Goal: Transaction & Acquisition: Purchase product/service

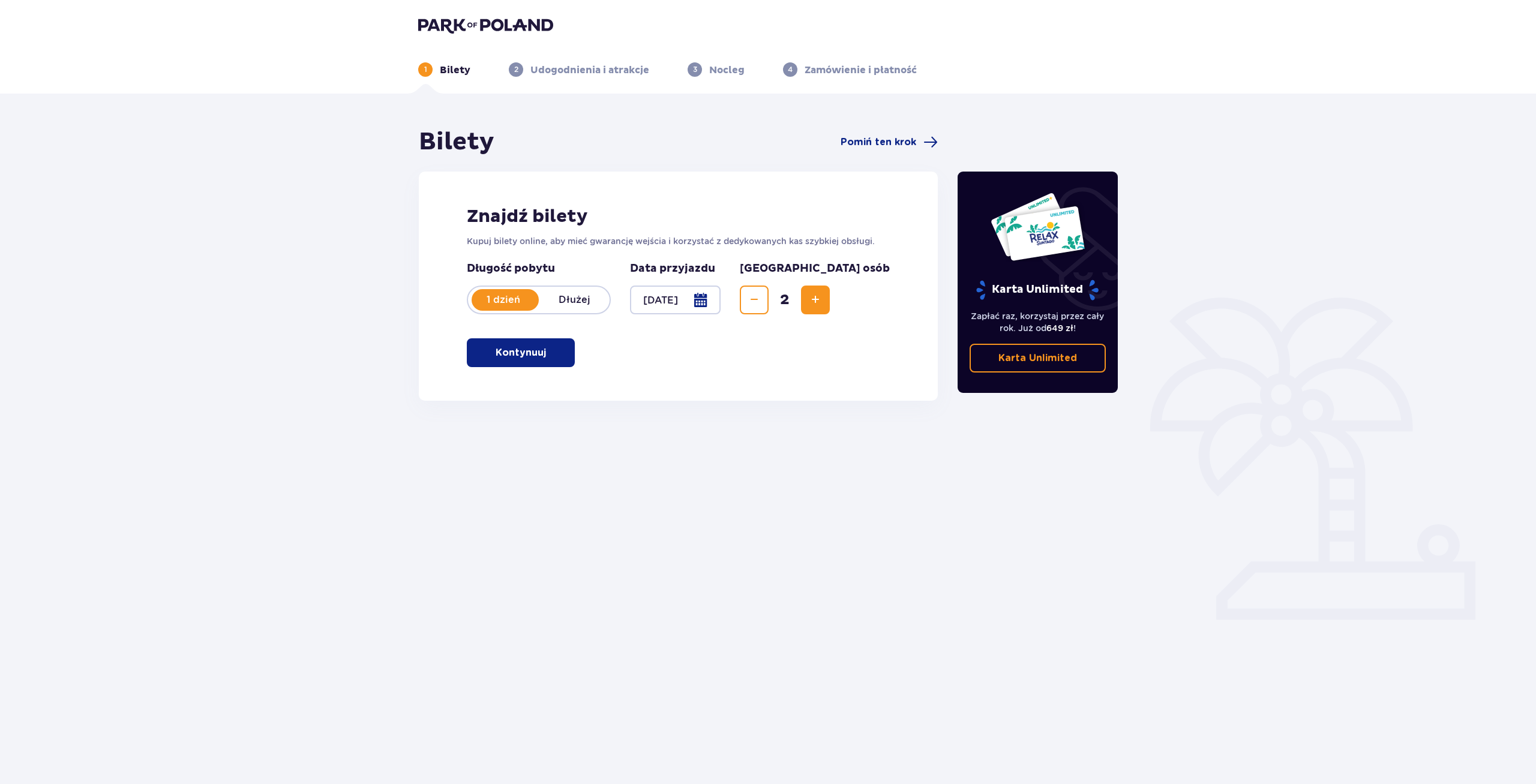
click at [526, 358] on p "Kontynuuj" at bounding box center [521, 353] width 50 height 13
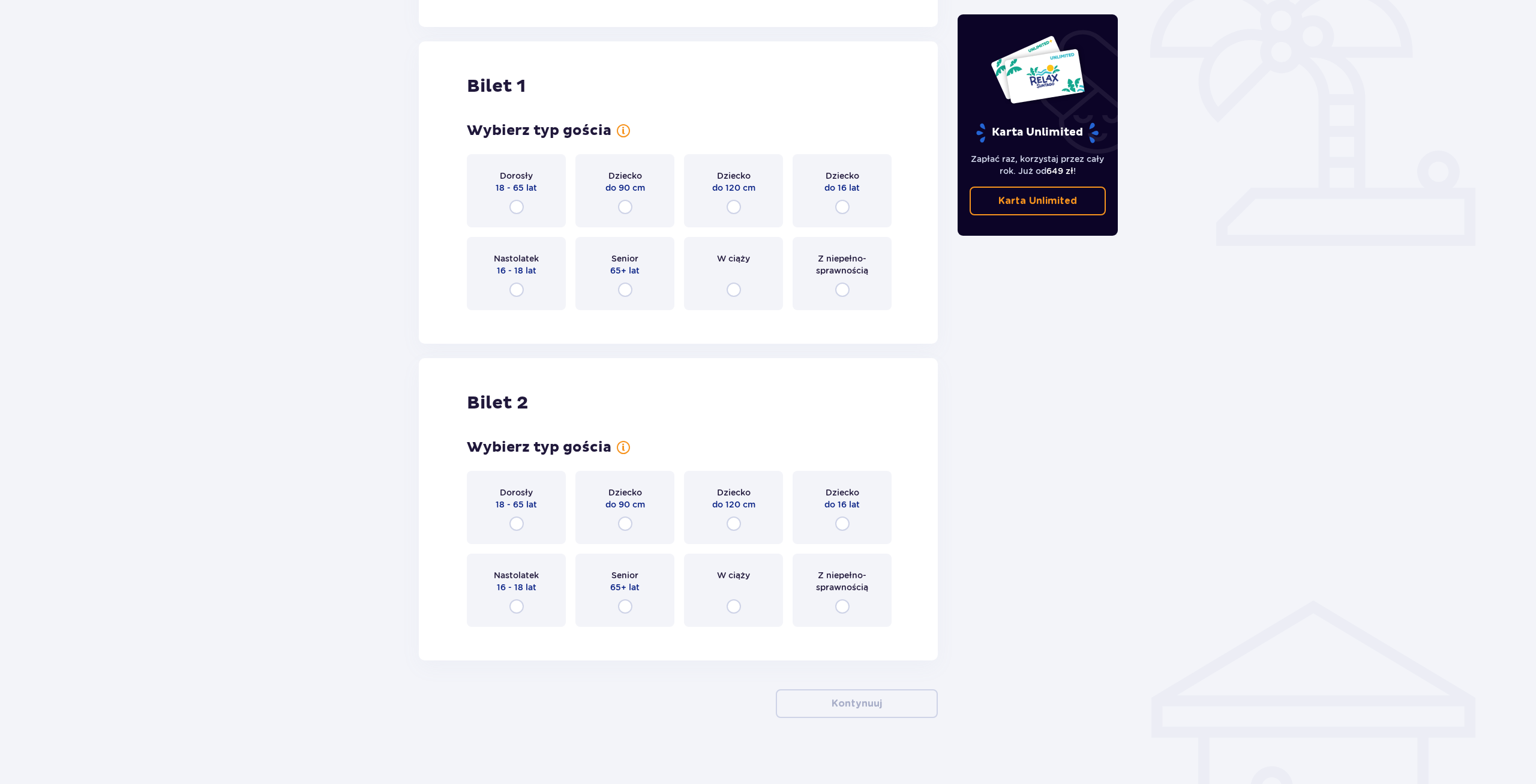
scroll to position [380, 0]
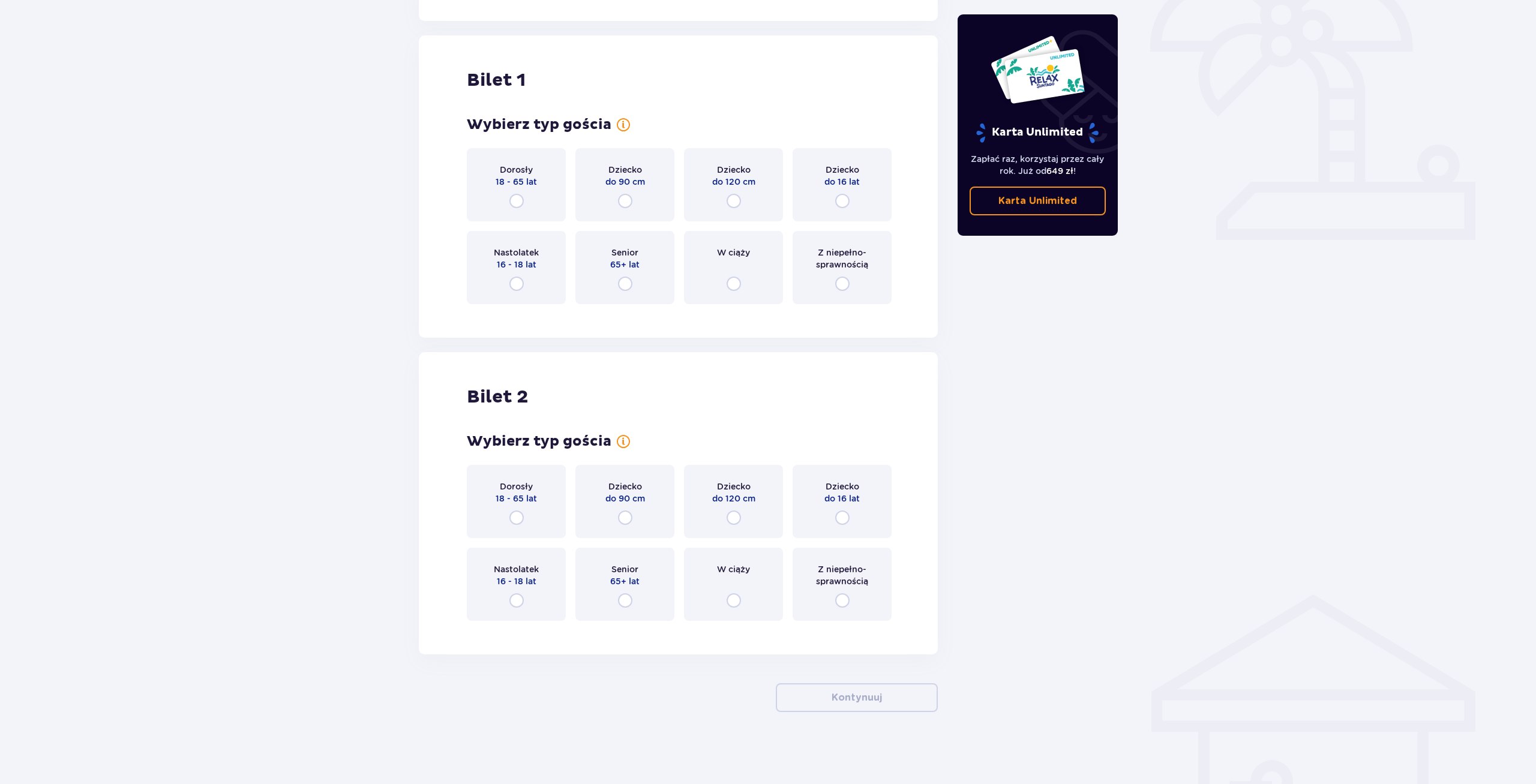
click at [527, 192] on div "Dorosły 18 - 65 lat" at bounding box center [516, 184] width 99 height 73
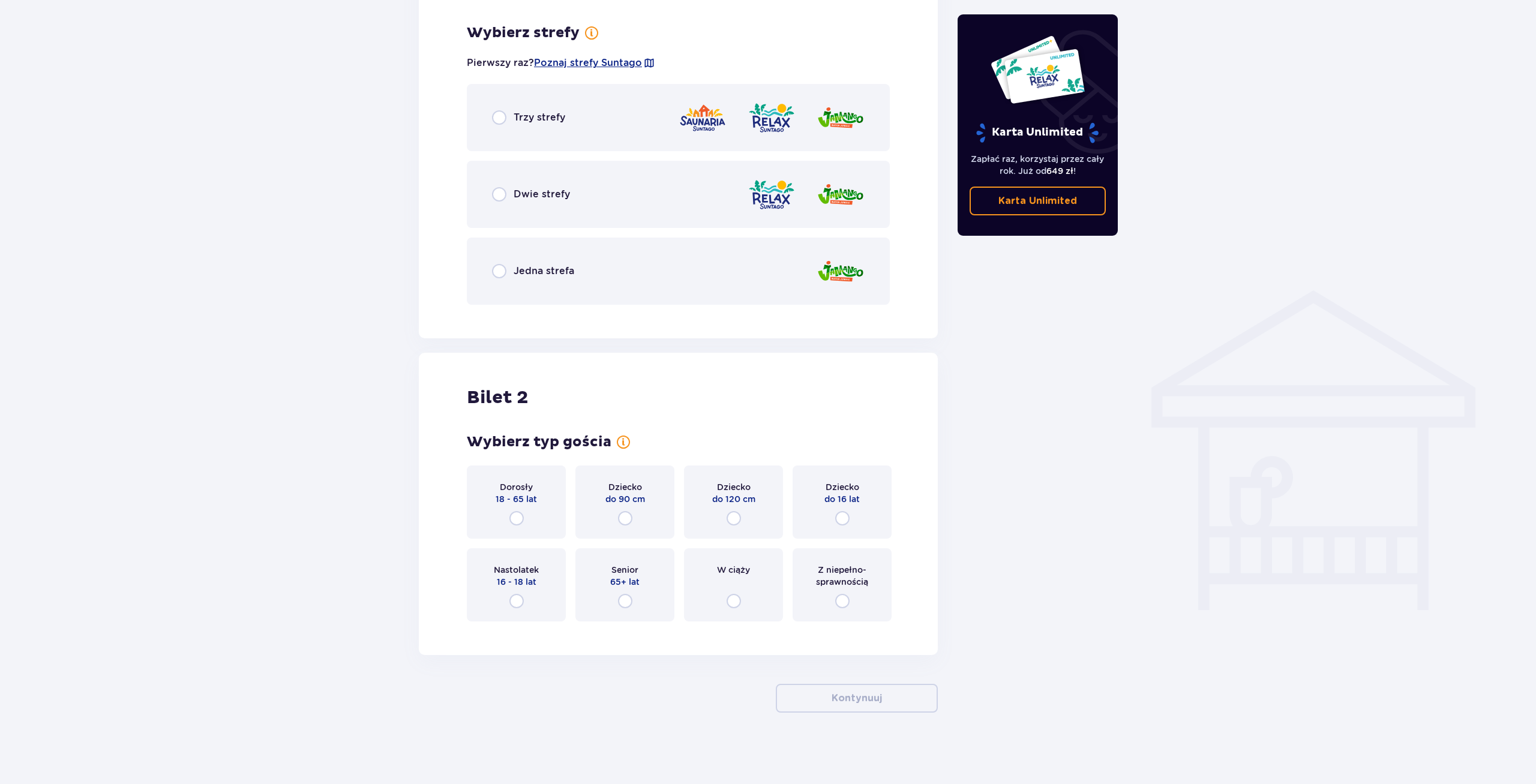
scroll to position [440, 0]
click at [522, 515] on input "radio" at bounding box center [516, 518] width 15 height 15
radio input "true"
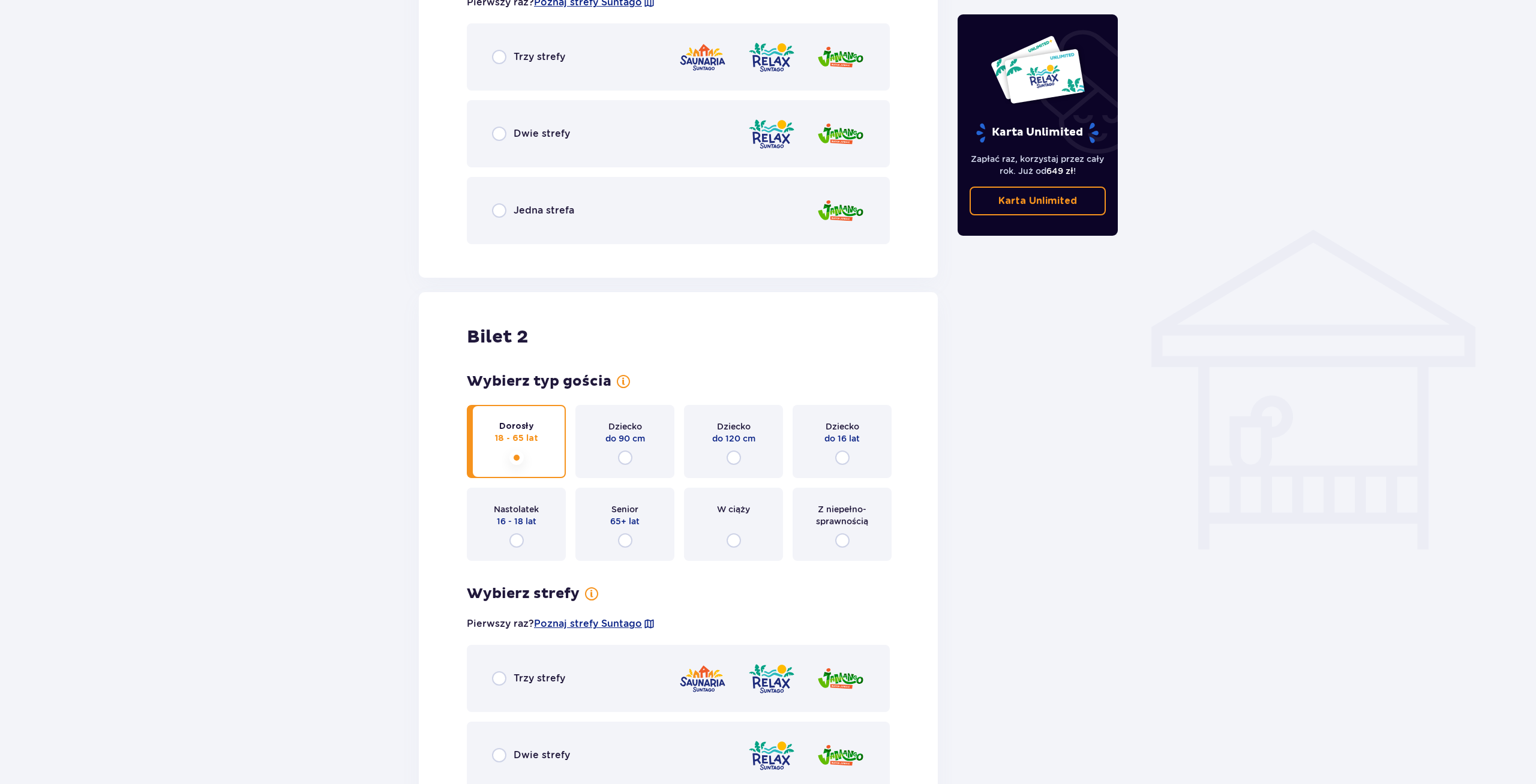
scroll to position [561, 0]
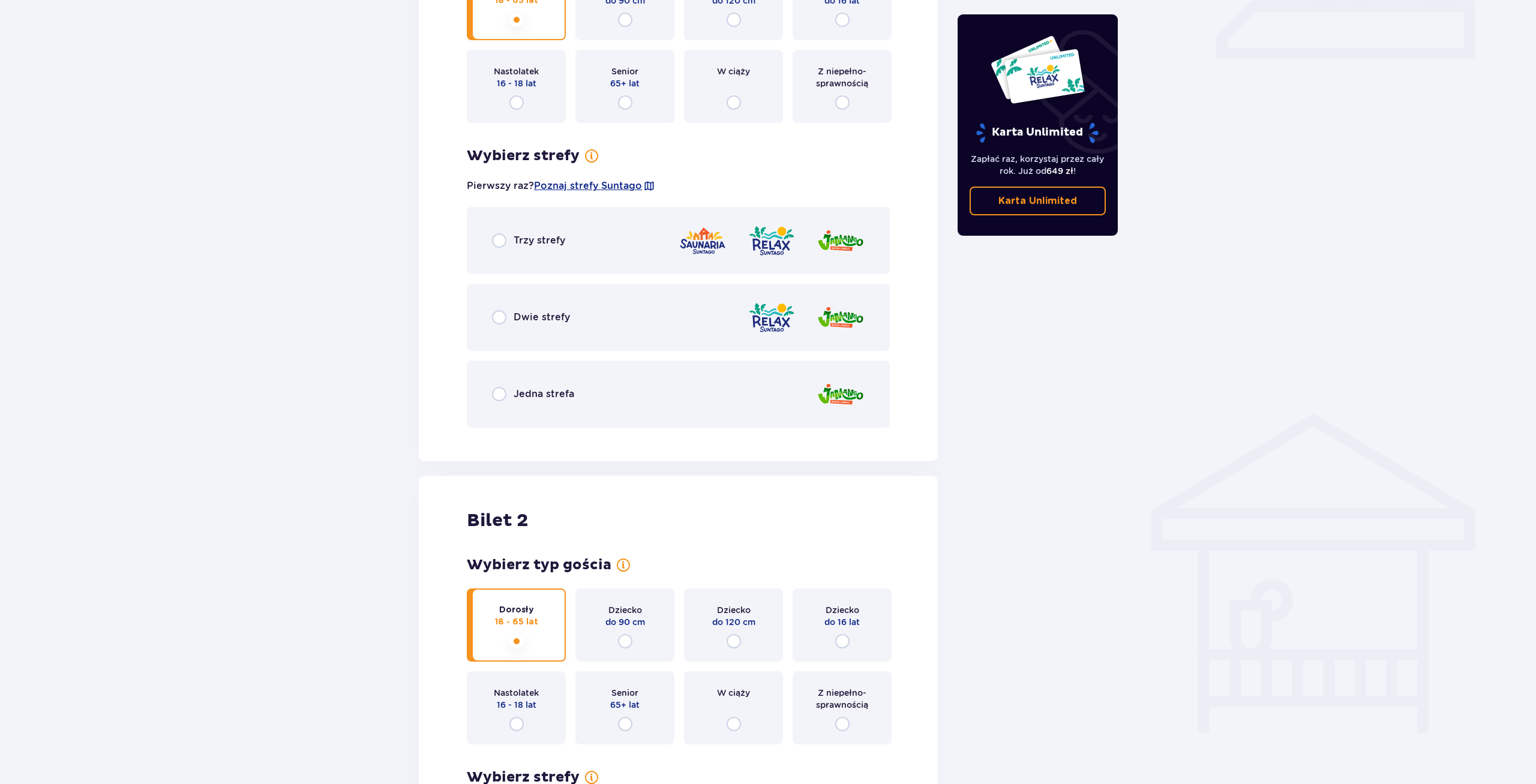
click at [487, 239] on div "Trzy strefy" at bounding box center [678, 241] width 423 height 67
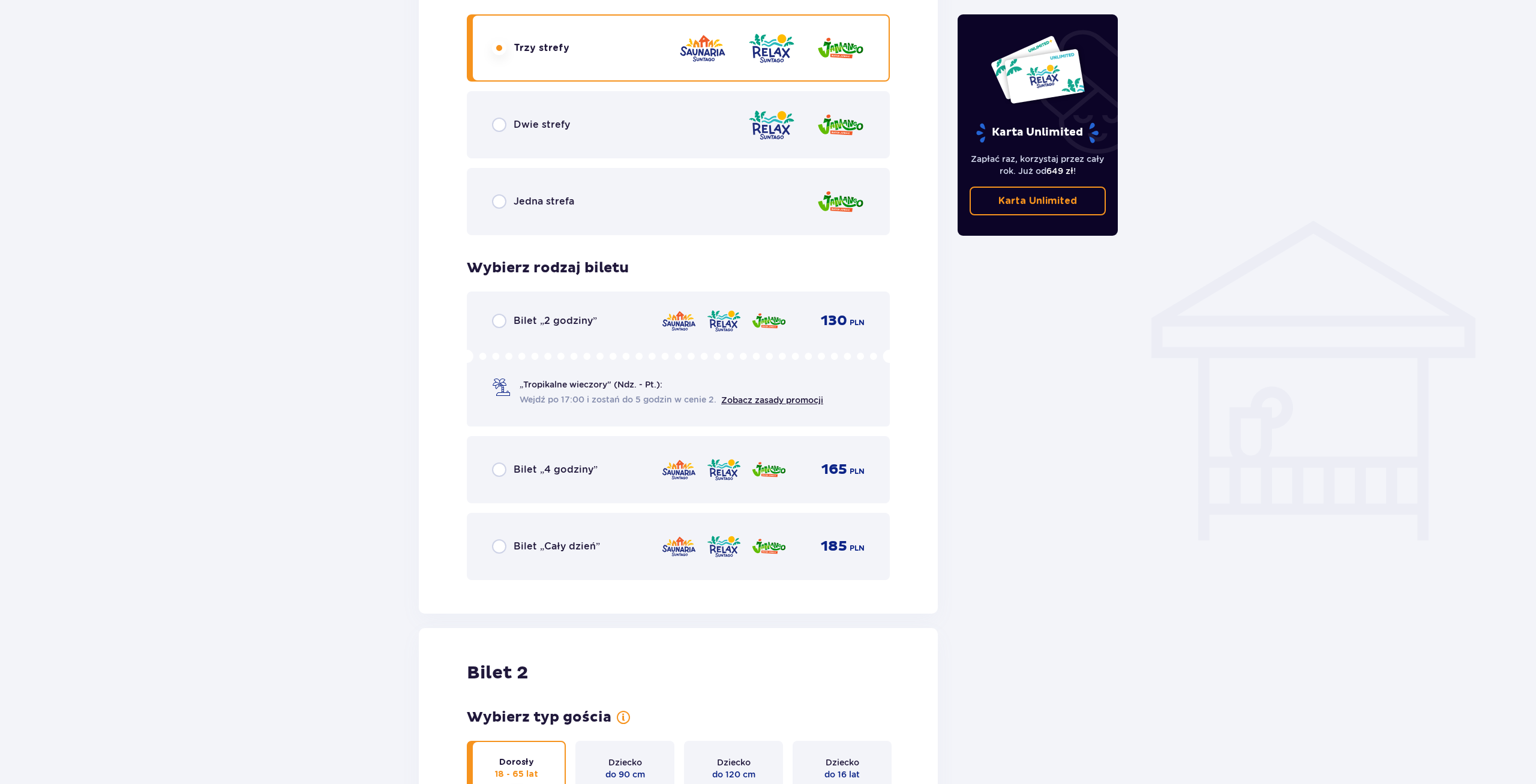
scroll to position [631, 0]
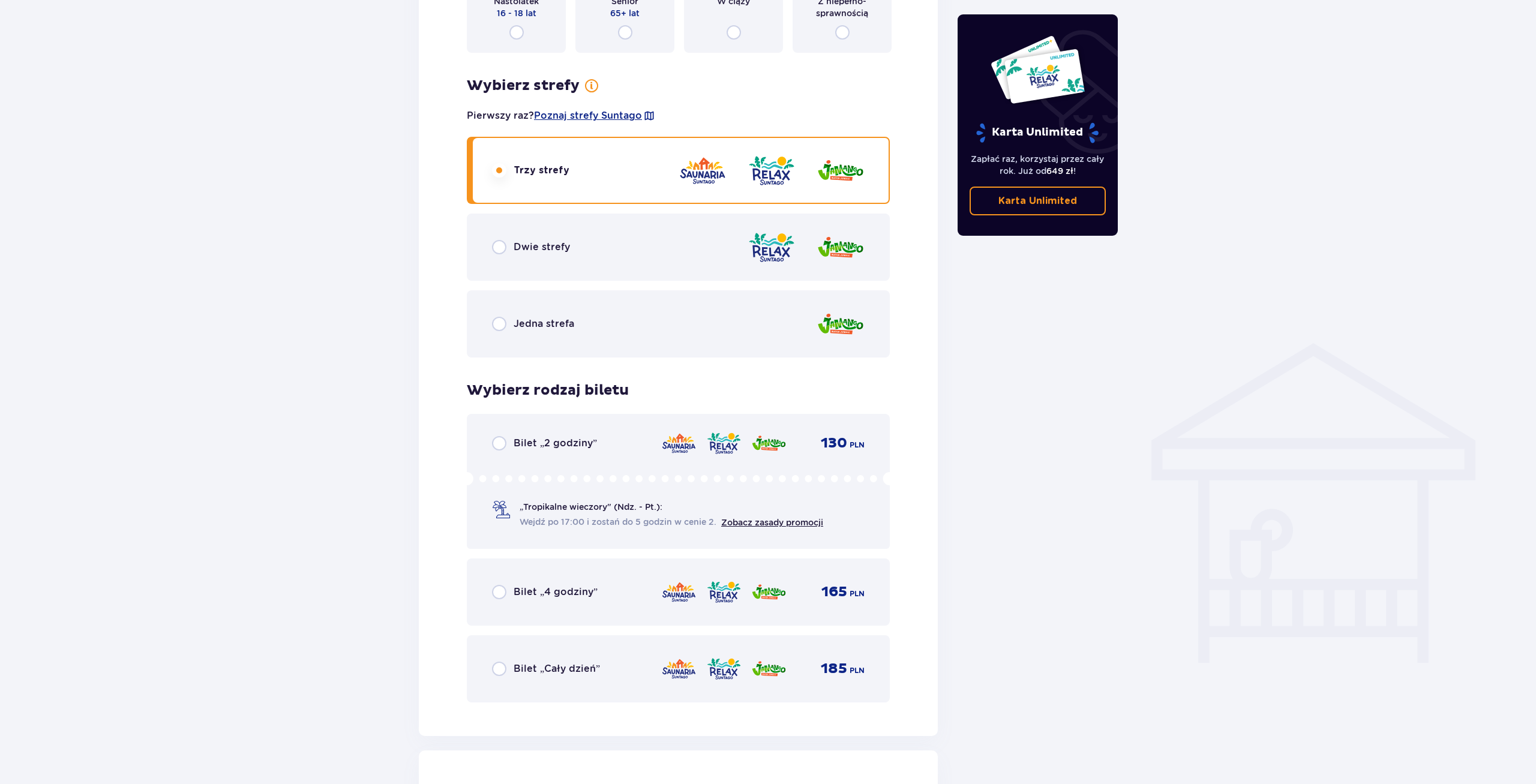
click at [505, 664] on input "radio" at bounding box center [499, 669] width 15 height 15
radio input "true"
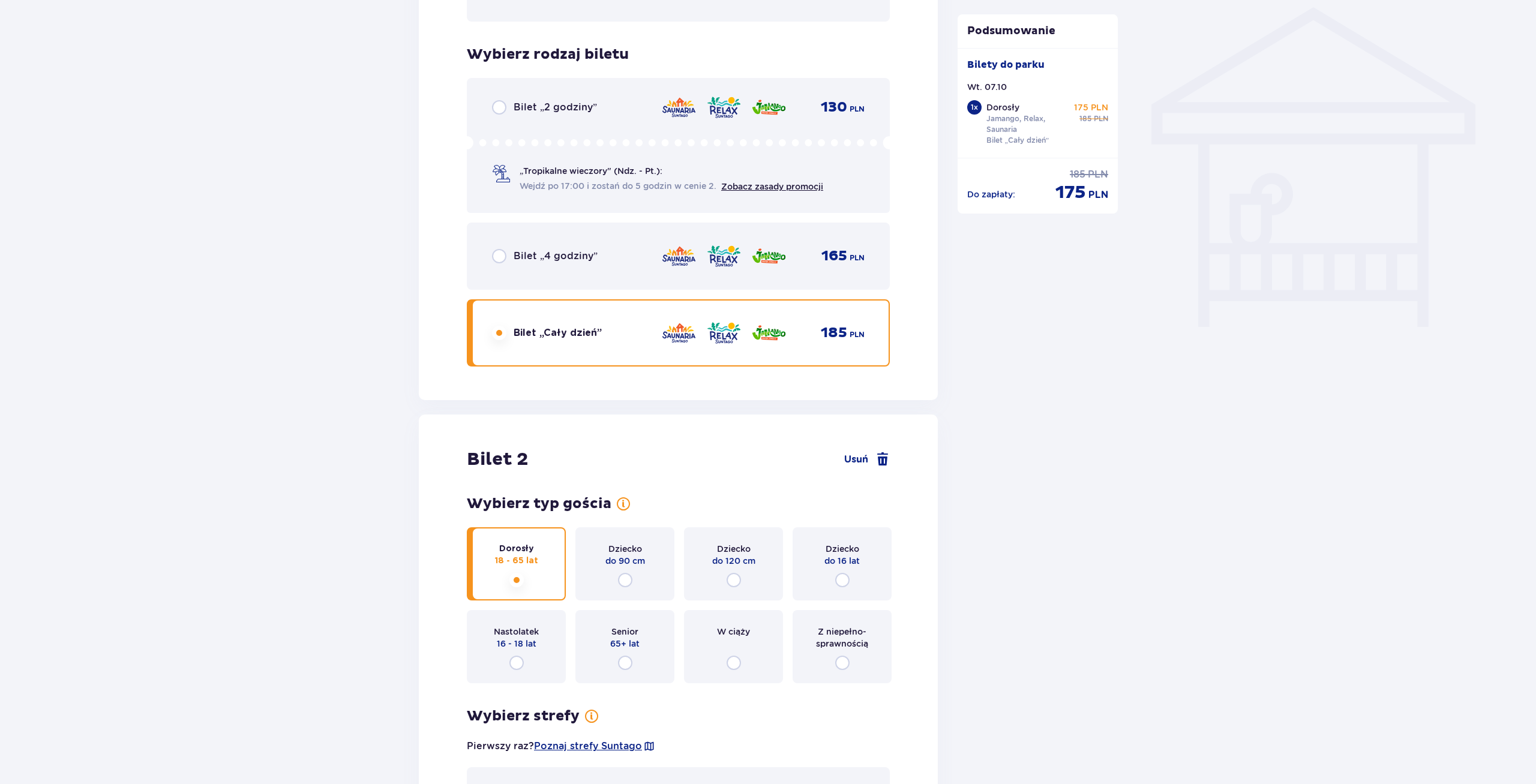
scroll to position [1151, 0]
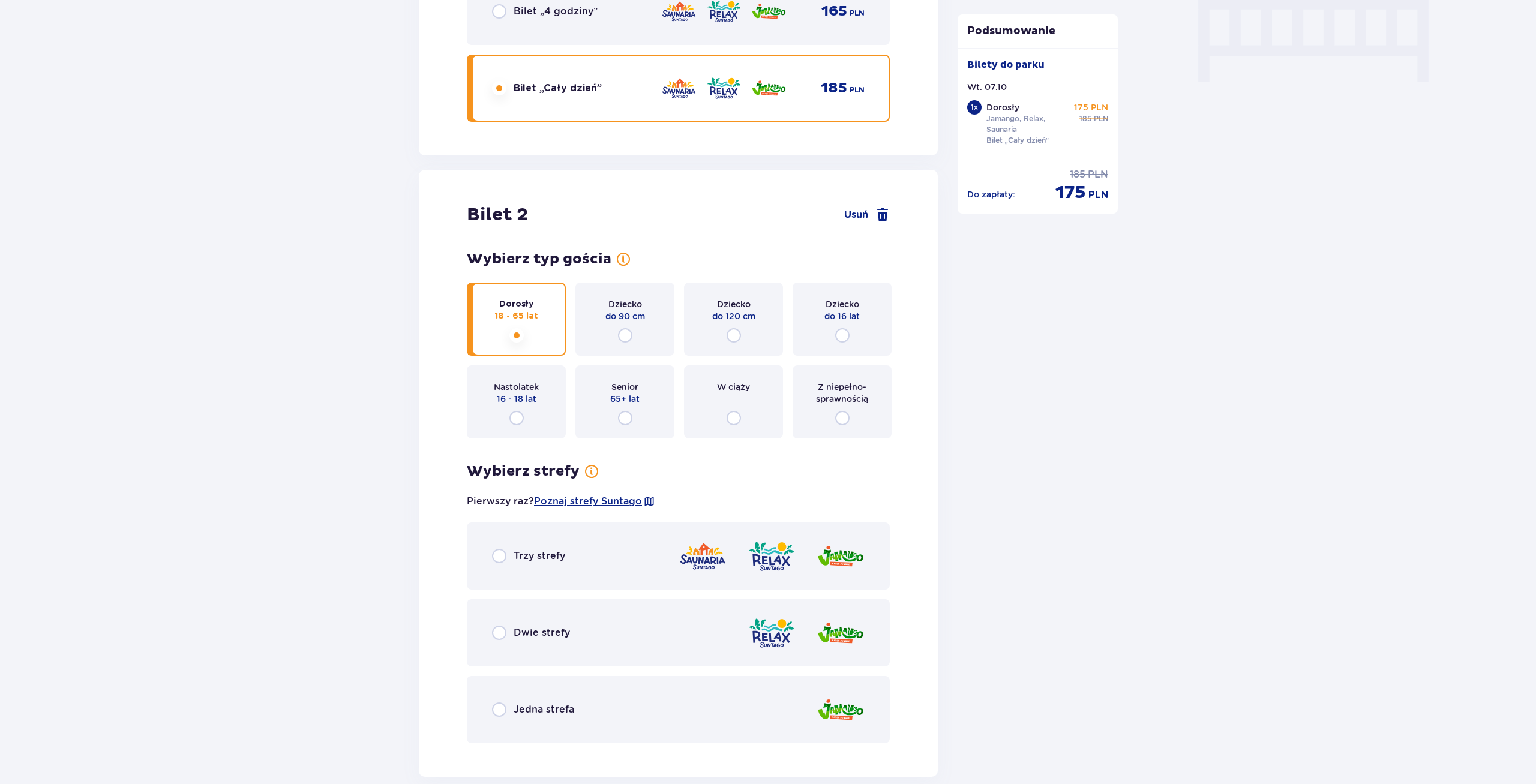
click at [485, 563] on div "Trzy strefy" at bounding box center [678, 556] width 423 height 67
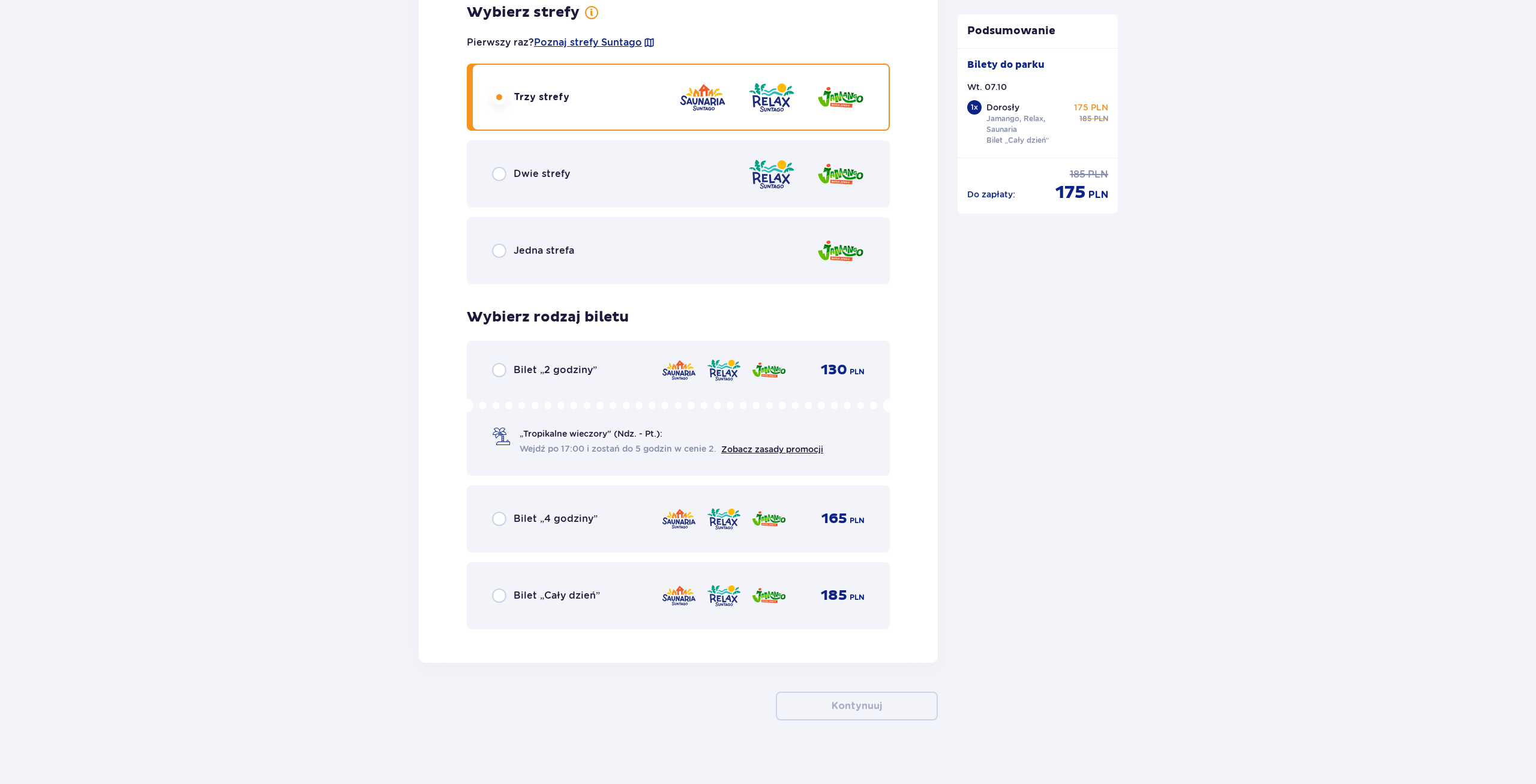
scroll to position [1679, 0]
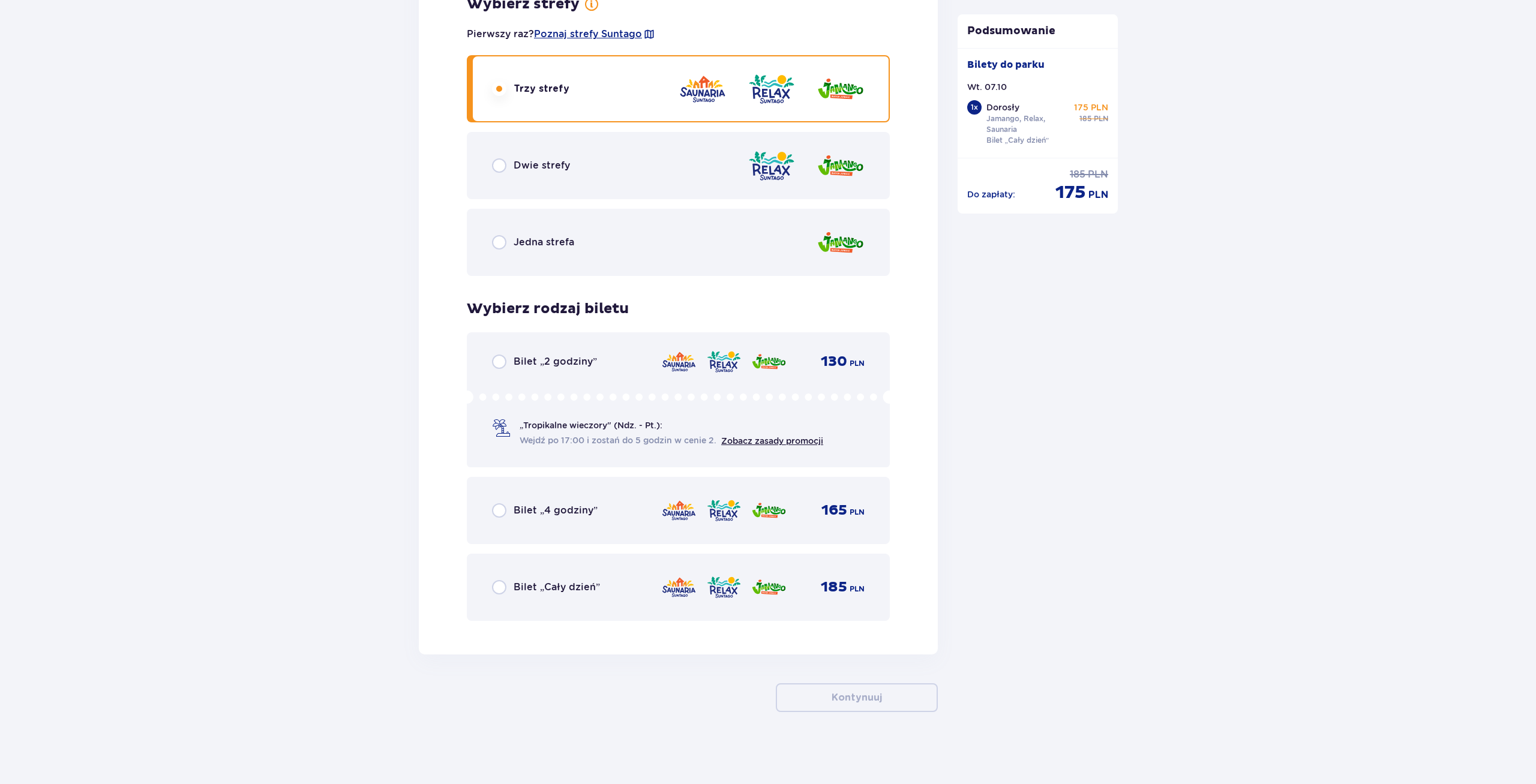
click at [494, 596] on div "Bilet „Cały dzień” 185 PLN" at bounding box center [678, 588] width 372 height 25
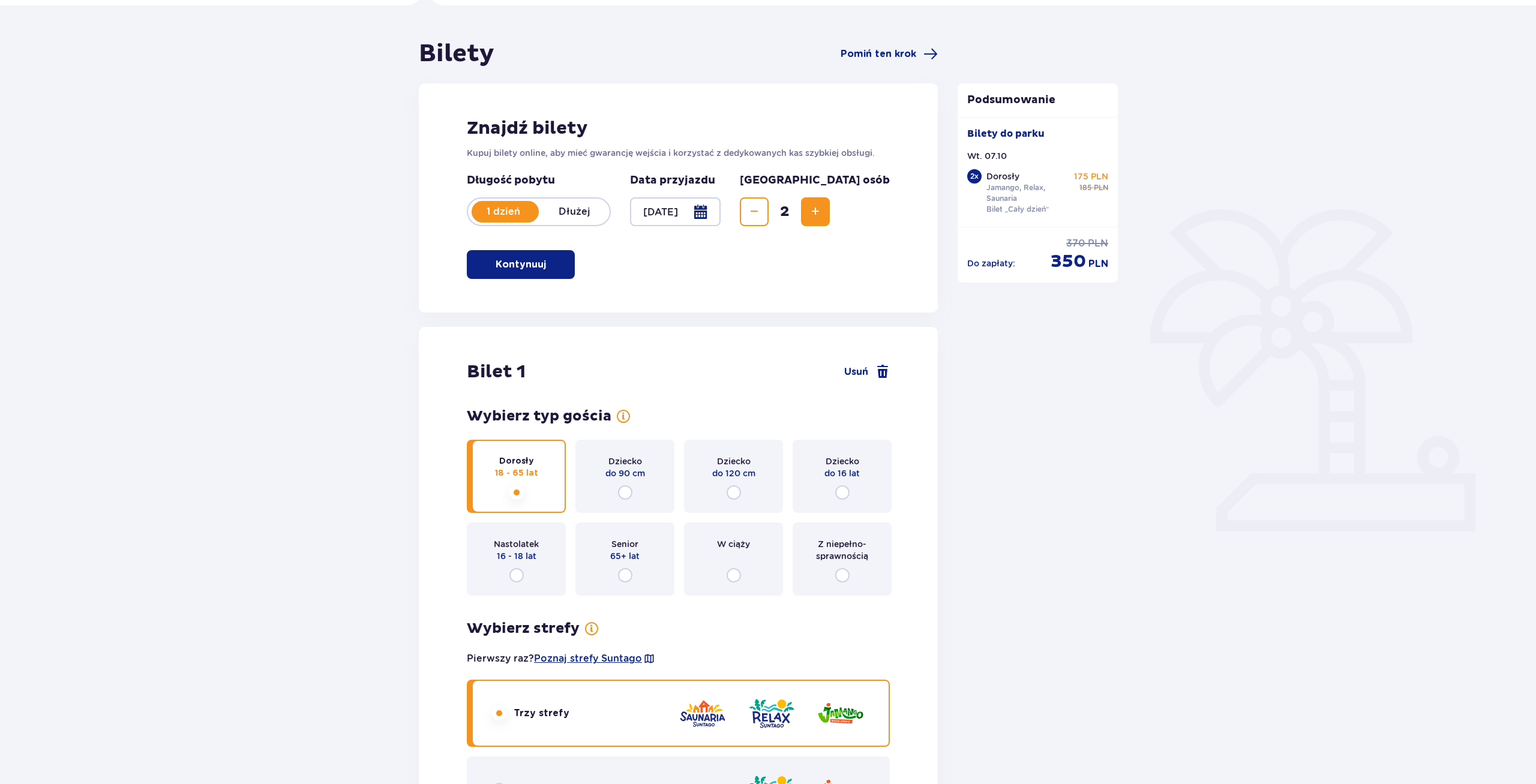
scroll to position [0, 0]
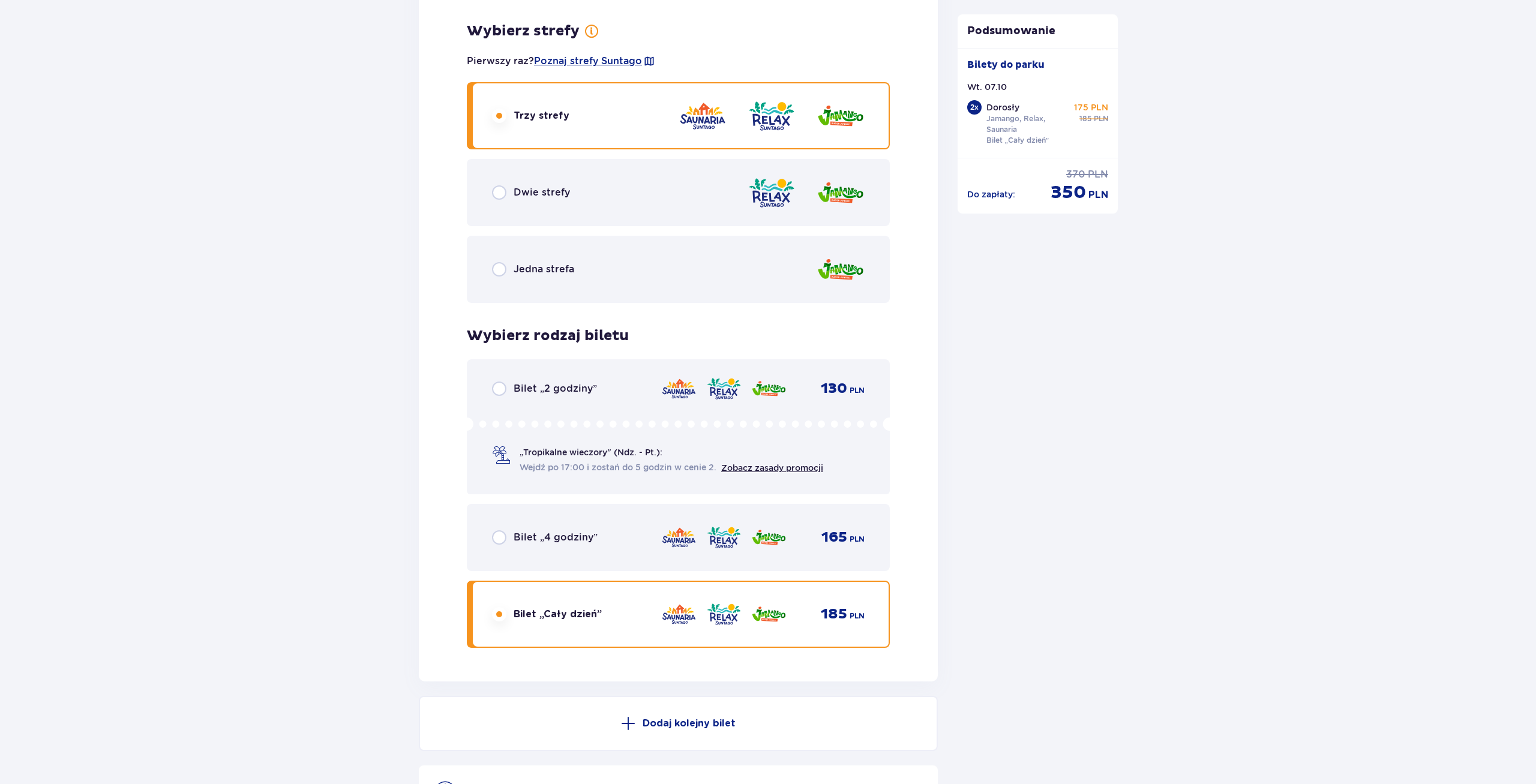
scroll to position [1802, 0]
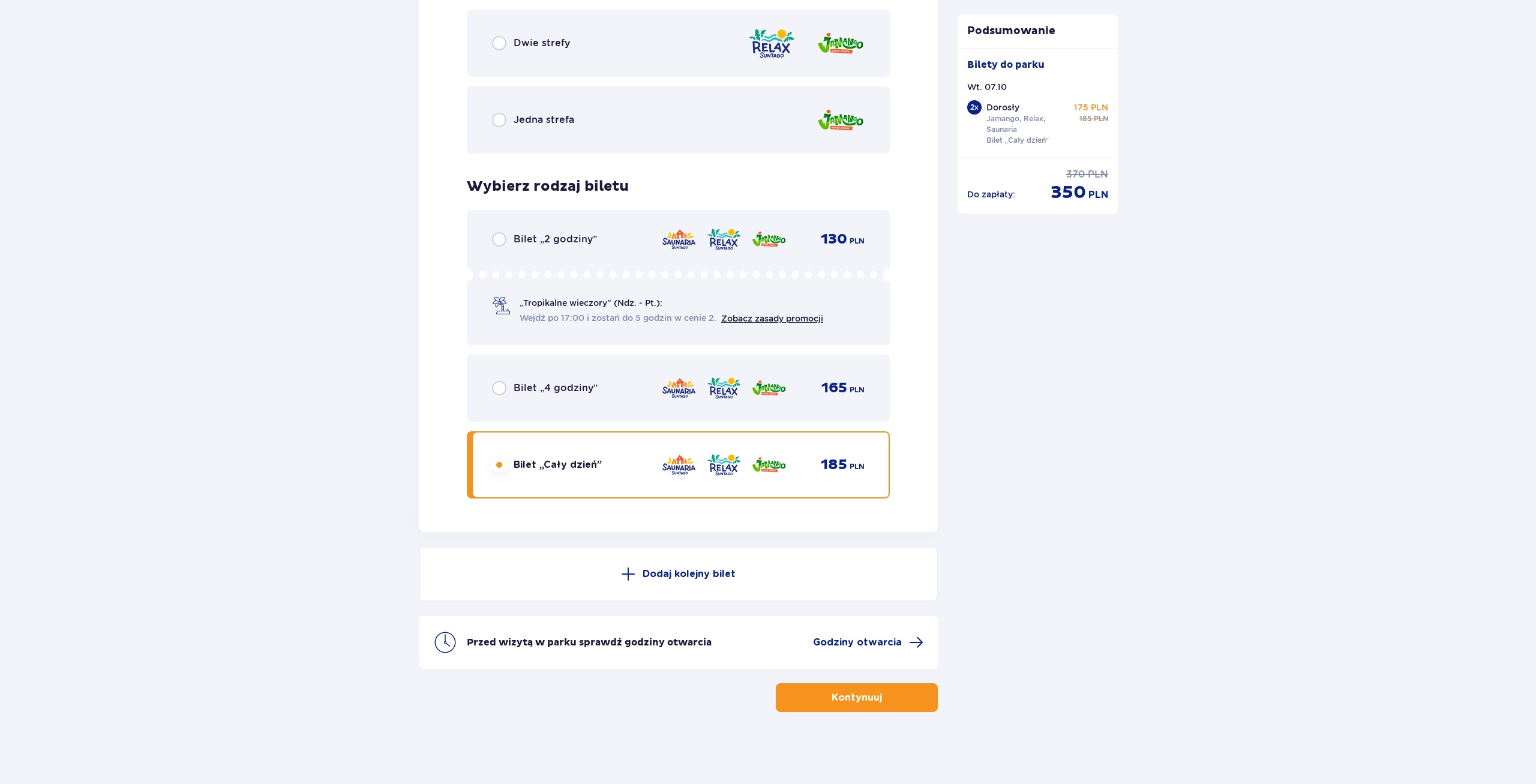
click at [894, 701] on button "Kontynuuj" at bounding box center [856, 698] width 162 height 29
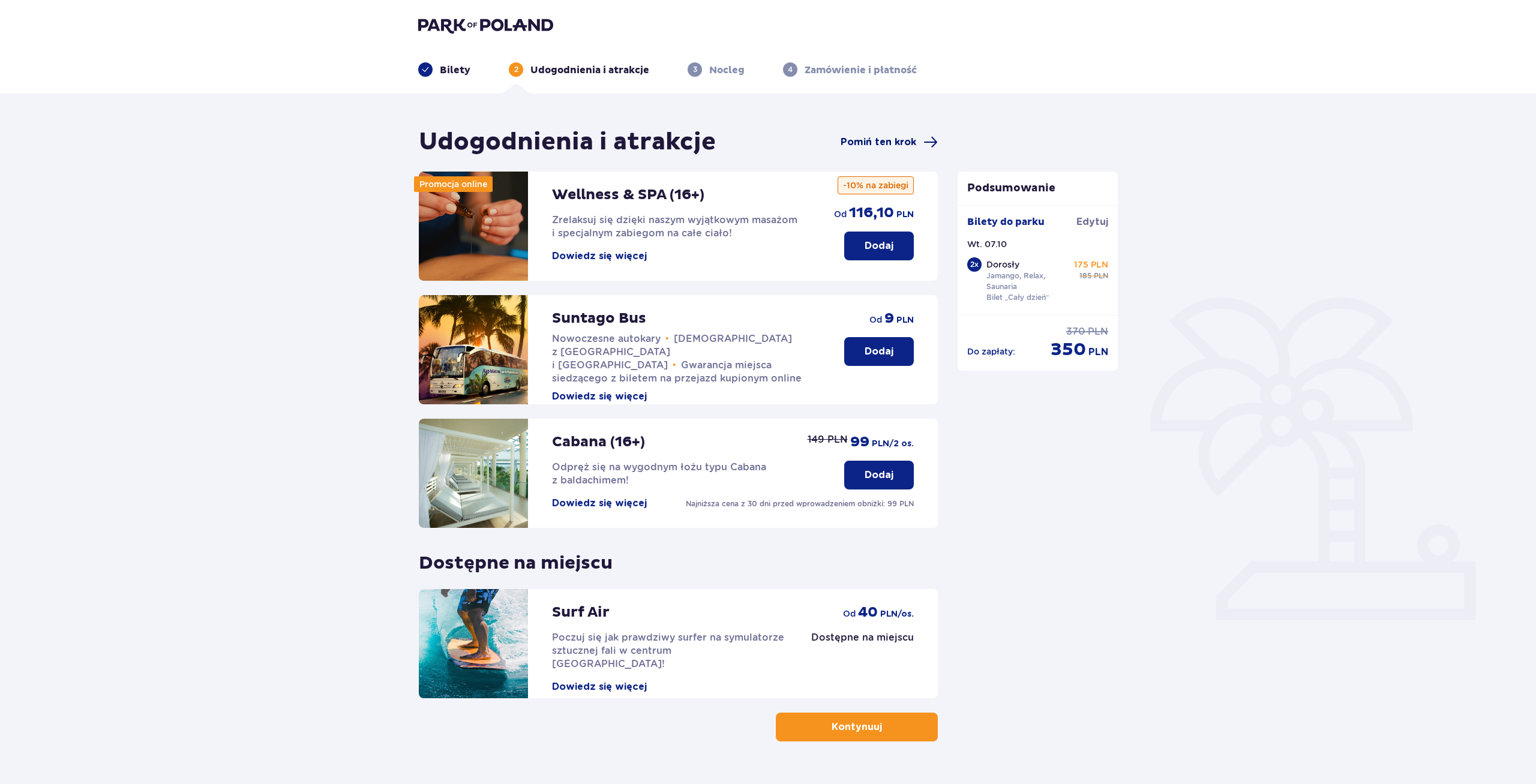
click at [904, 149] on span "Pomiń ten krok" at bounding box center [889, 142] width 97 height 15
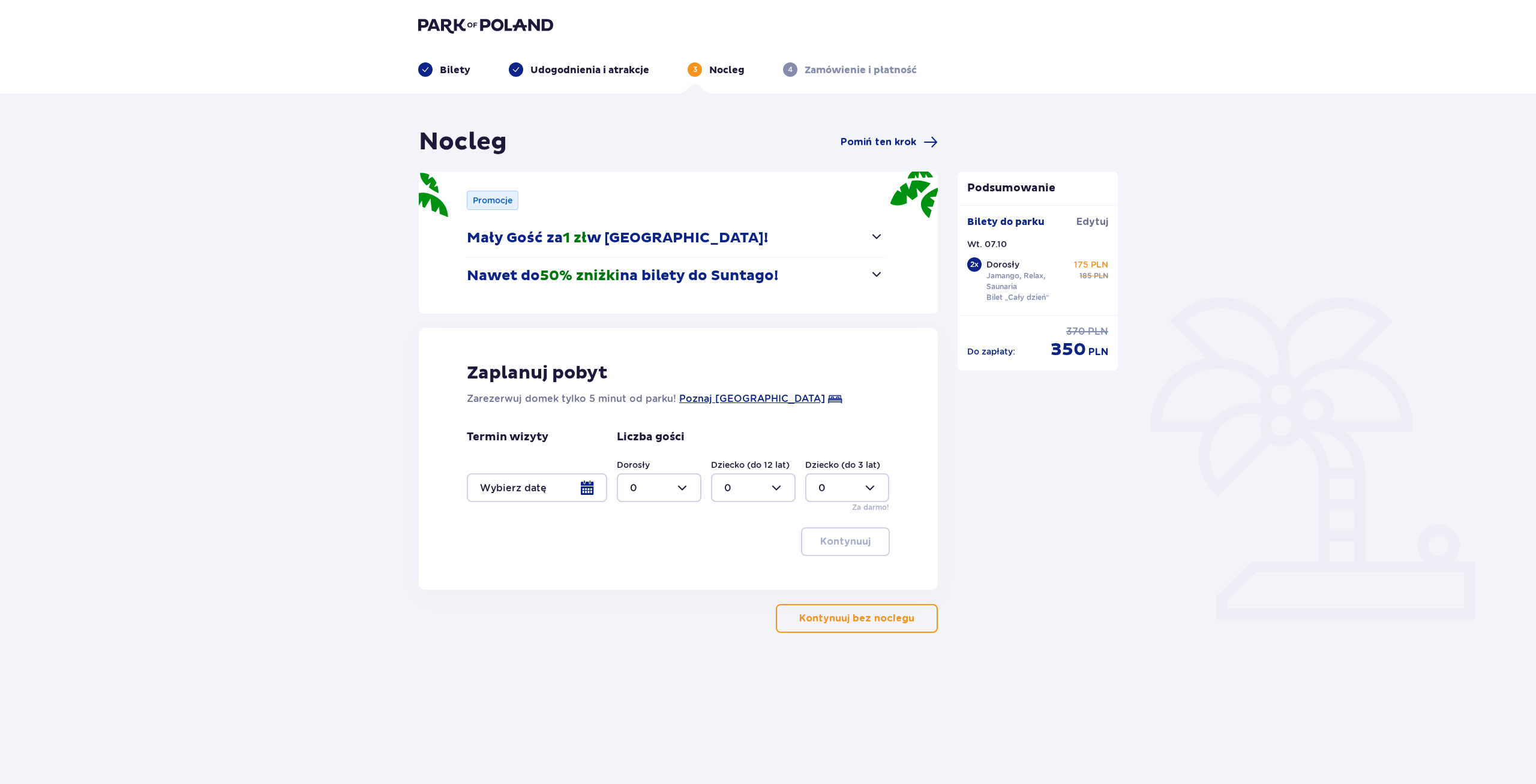
click at [890, 153] on div "Nocleg Pomiń ten krok" at bounding box center [678, 142] width 519 height 30
click at [894, 144] on span "Pomiń ten krok" at bounding box center [879, 142] width 76 height 13
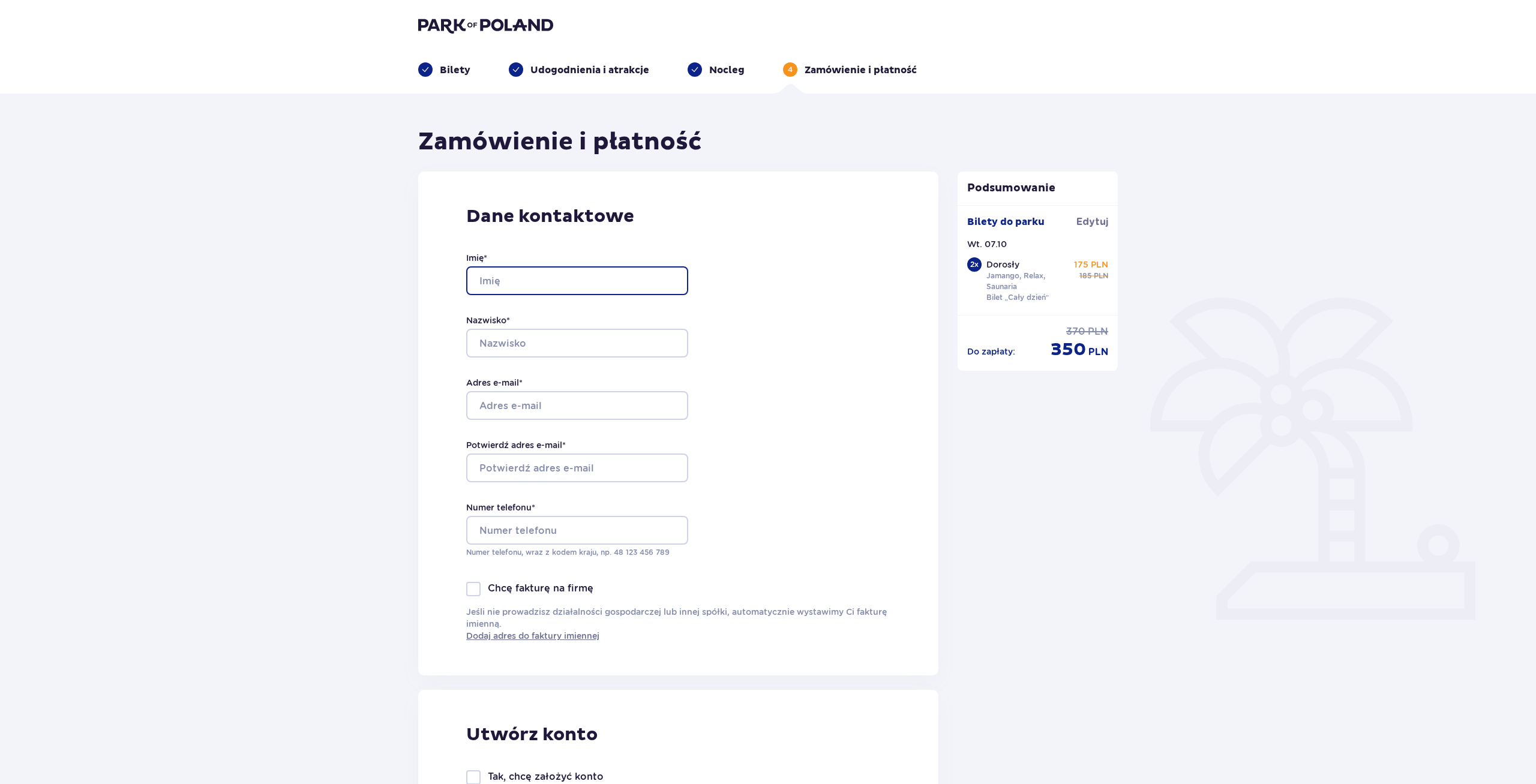
click at [594, 281] on input "Imię *" at bounding box center [577, 281] width 222 height 29
type input "[PERSON_NAME]"
click at [549, 331] on input "Nazwisko *" at bounding box center [577, 343] width 222 height 29
type input "Syniuhin"
click at [510, 396] on input "Adres e-mail *" at bounding box center [577, 405] width 222 height 29
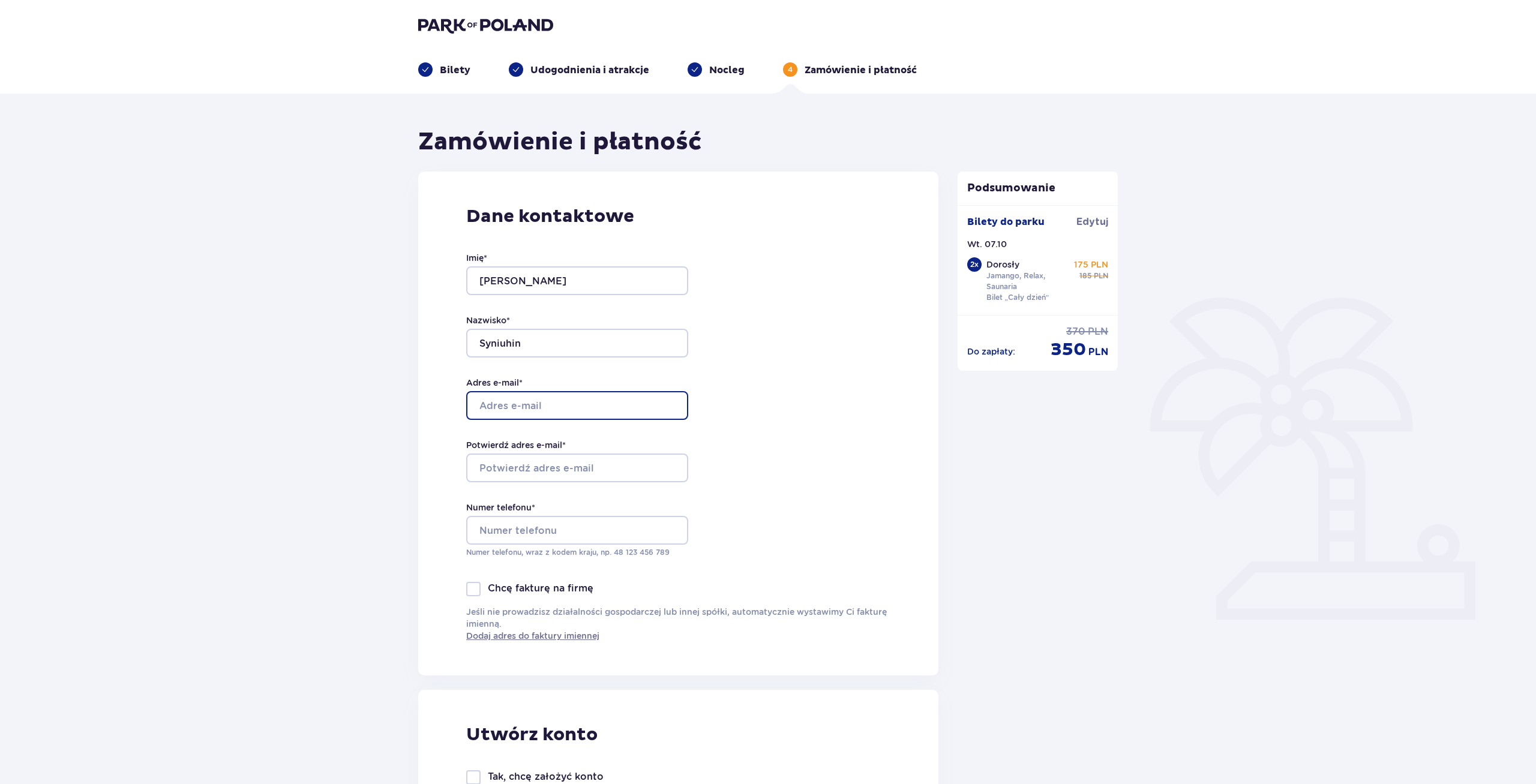
click at [528, 397] on input "Adres e-mail *" at bounding box center [577, 405] width 222 height 29
paste input "[EMAIL_ADDRESS][DOMAIN_NAME]"
type input "[EMAIL_ADDRESS][DOMAIN_NAME]"
click at [530, 461] on input "Potwierdź adres e-mail *" at bounding box center [577, 468] width 222 height 29
paste input "[EMAIL_ADDRESS][DOMAIN_NAME]"
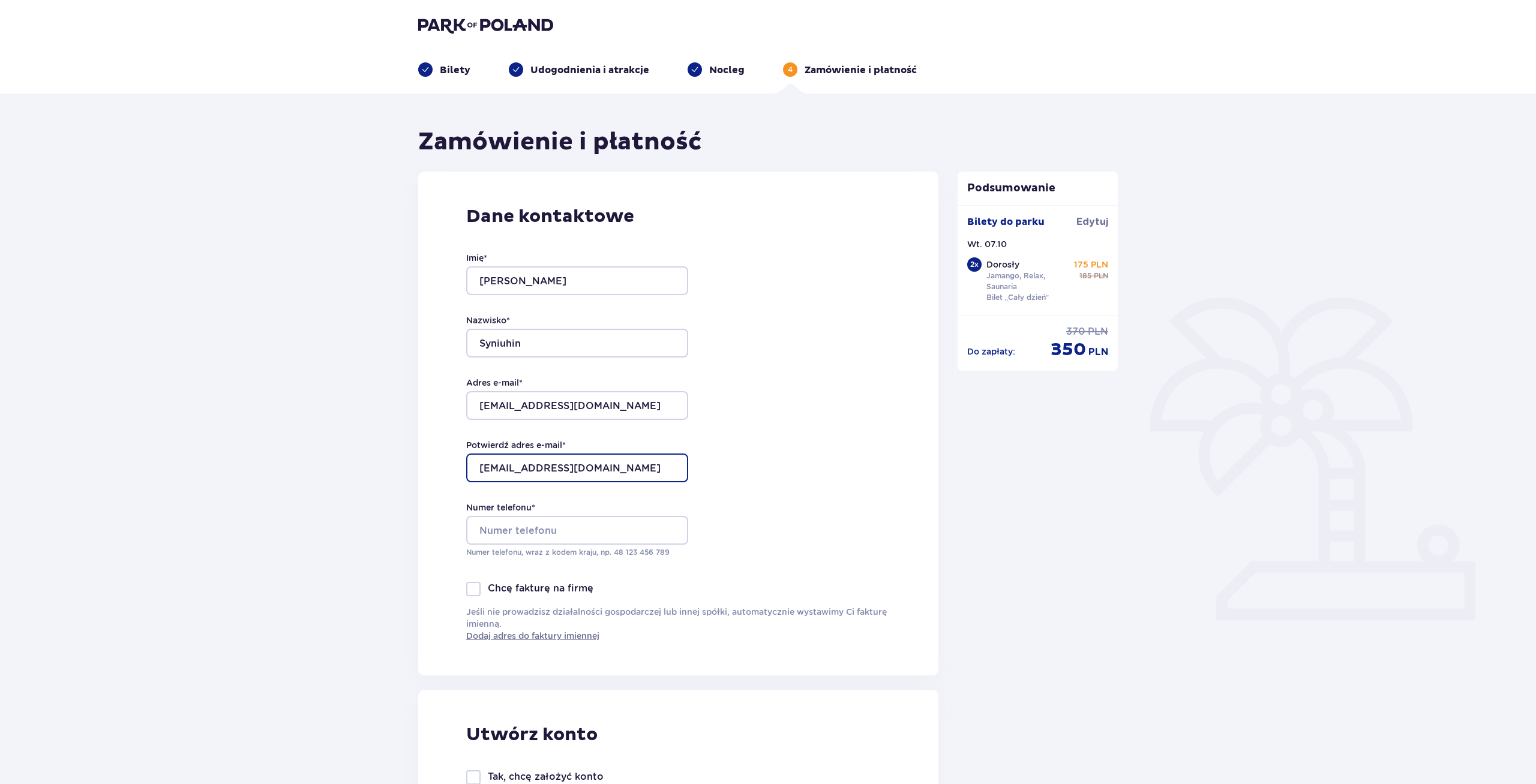
type input "[EMAIL_ADDRESS][DOMAIN_NAME]"
click at [546, 534] on input "Numer telefonu *" at bounding box center [577, 530] width 222 height 29
click at [524, 532] on input "884763" at bounding box center [577, 530] width 222 height 29
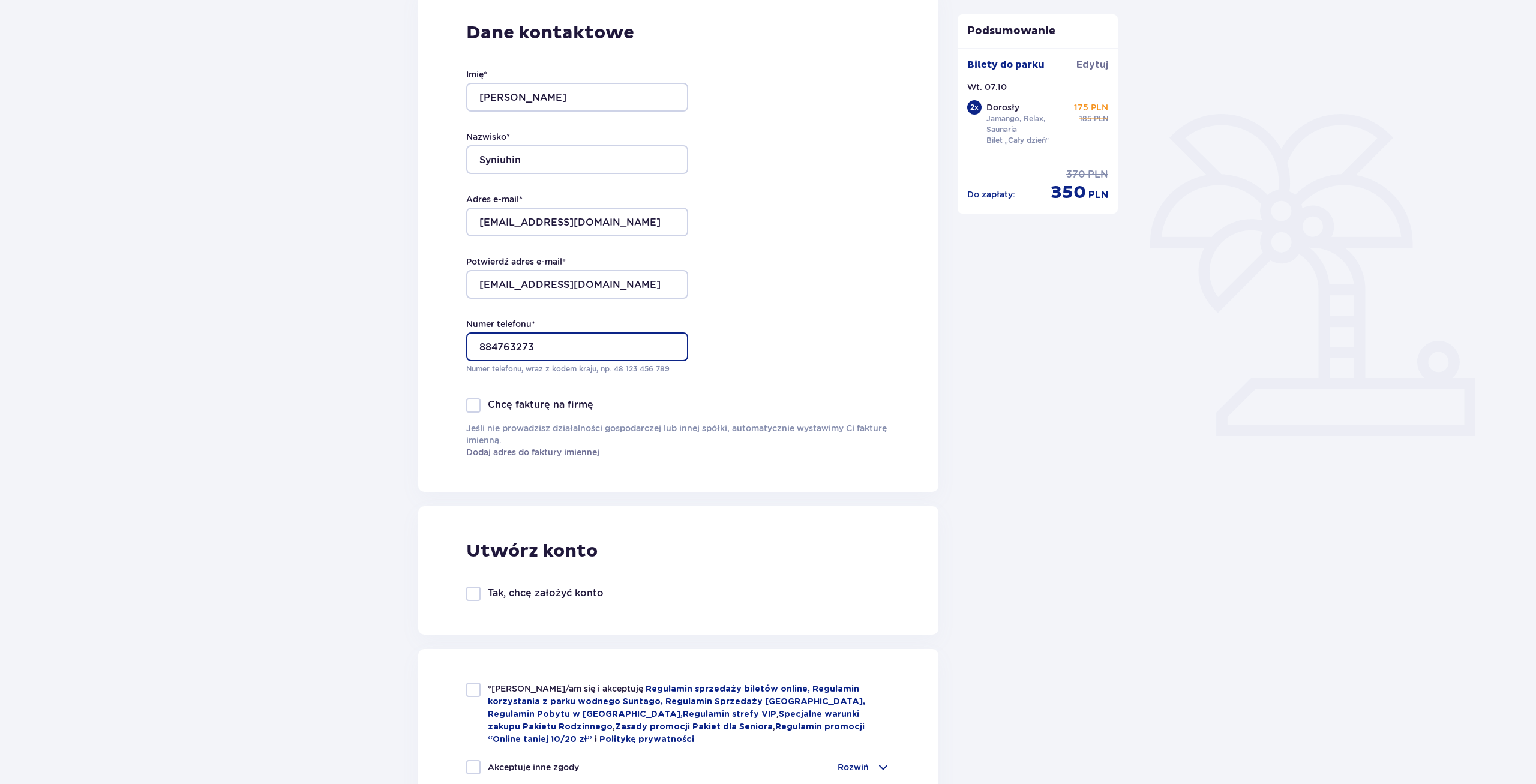
scroll to position [245, 0]
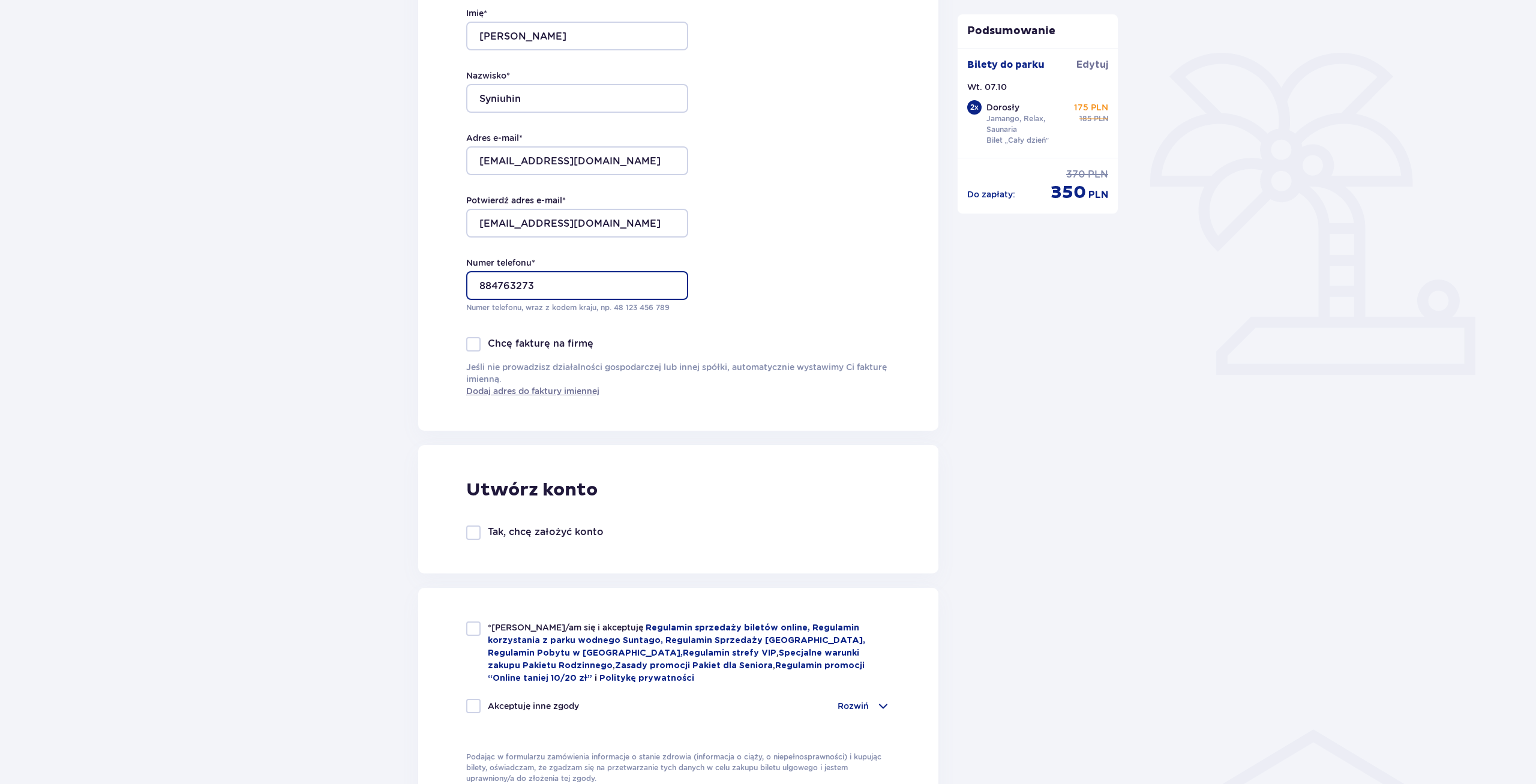
type input "884763273"
click at [813, 379] on p "Jeśli nie prowadzisz działalności gospodarczej lub innej spółki, automatycznie …" at bounding box center [678, 379] width 424 height 36
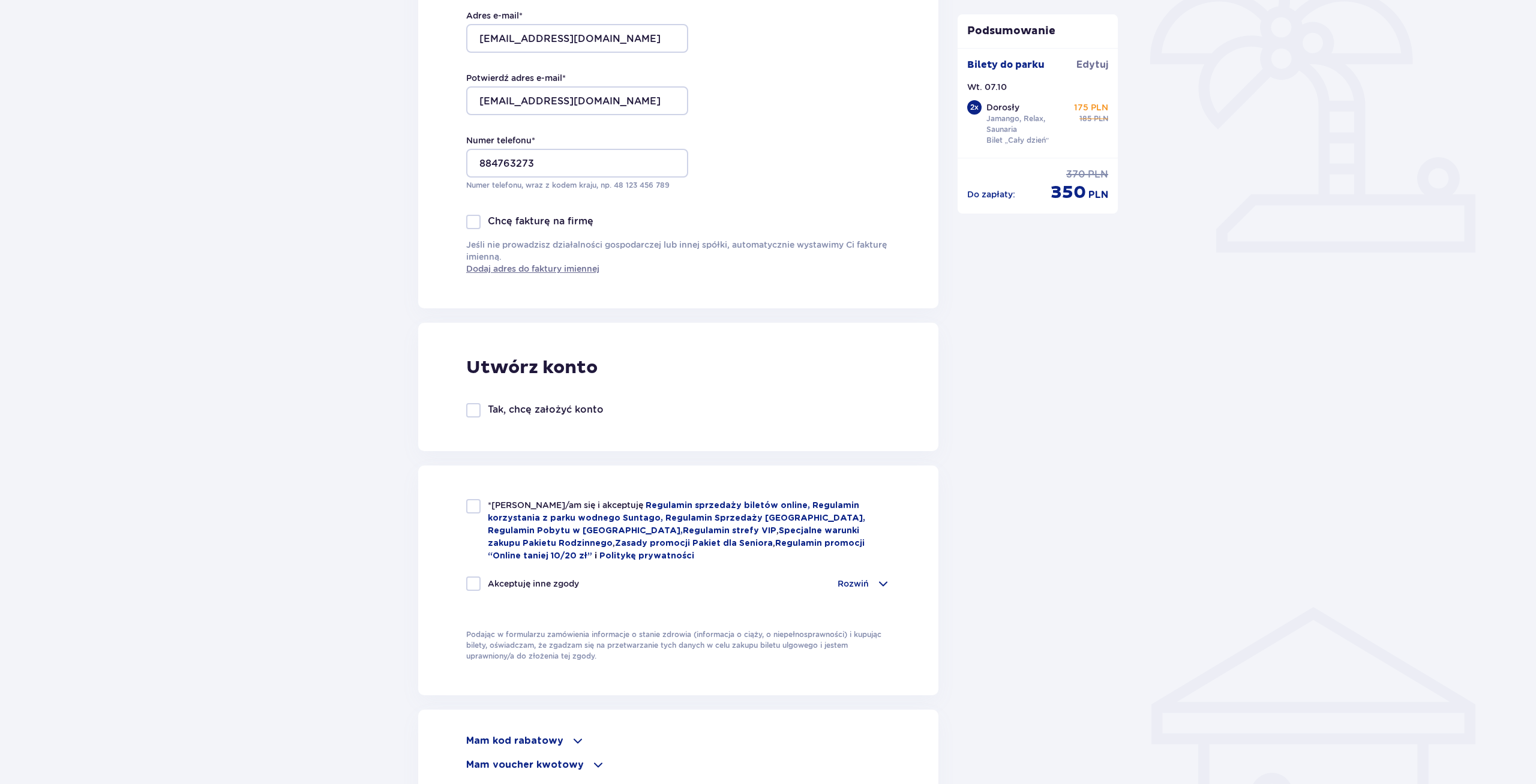
click at [469, 513] on div at bounding box center [473, 506] width 15 height 15
checkbox input "true"
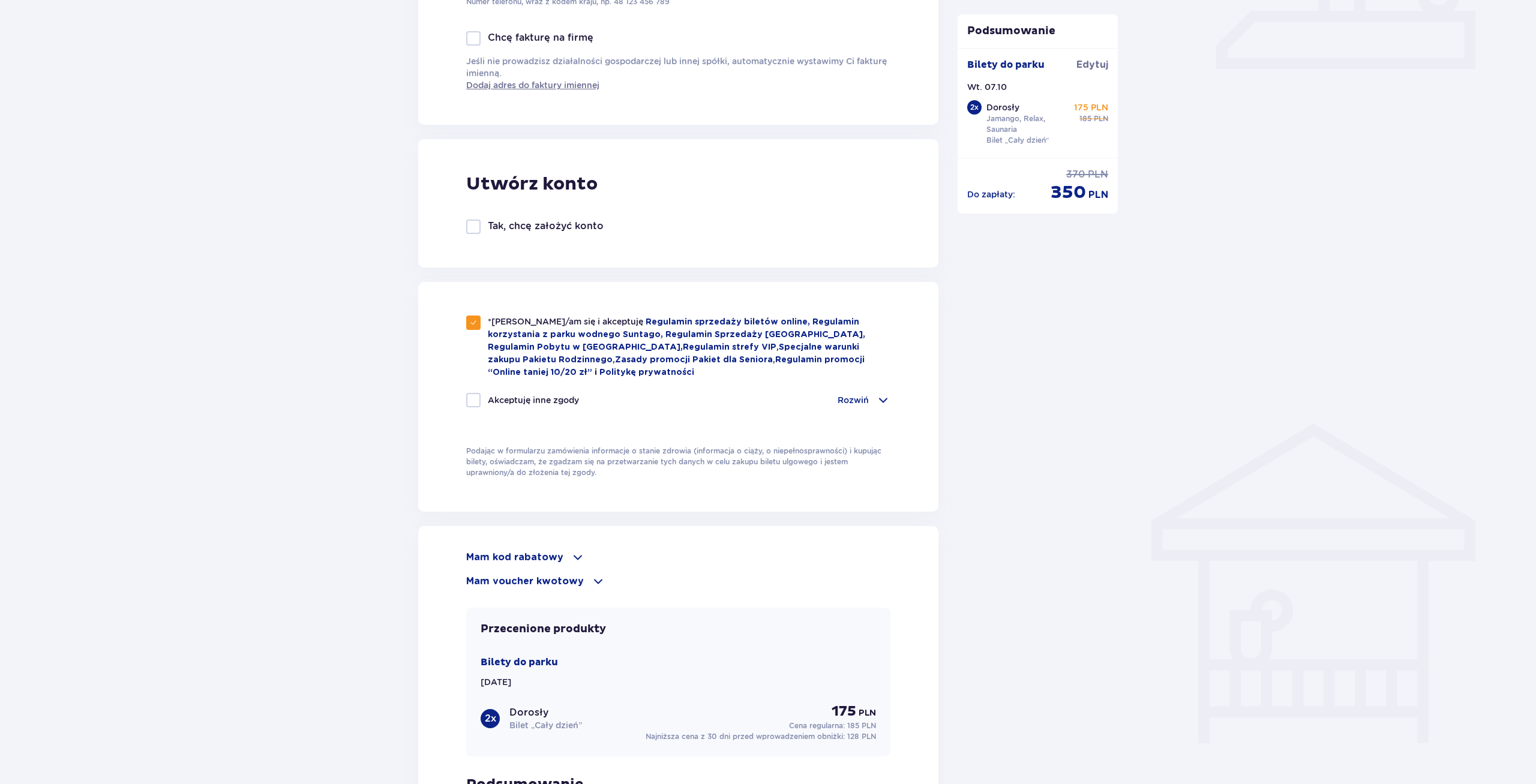
scroll to position [804, 0]
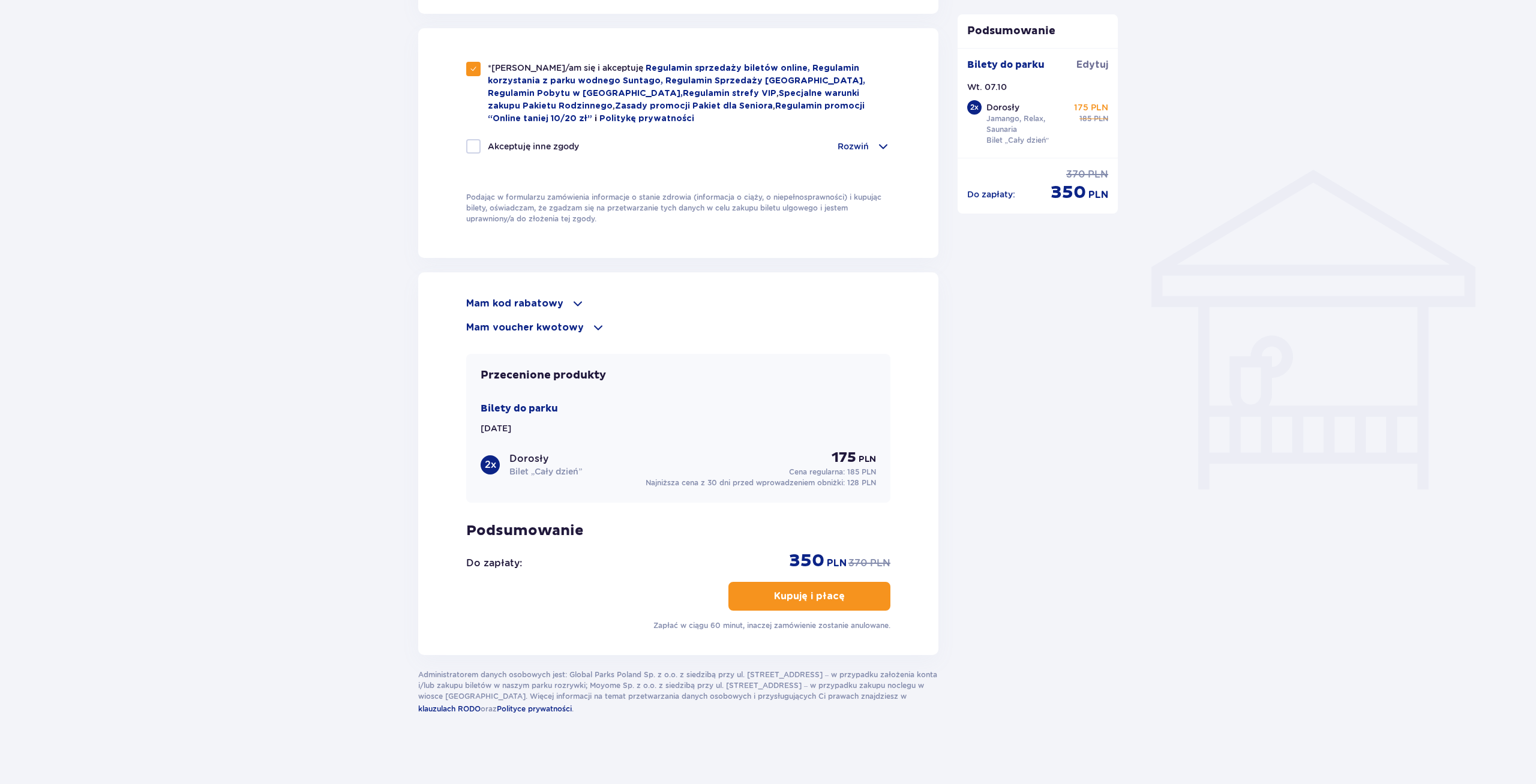
click at [823, 597] on p "Kupuję i płacę" at bounding box center [809, 596] width 71 height 13
